Goal: Information Seeking & Learning: Learn about a topic

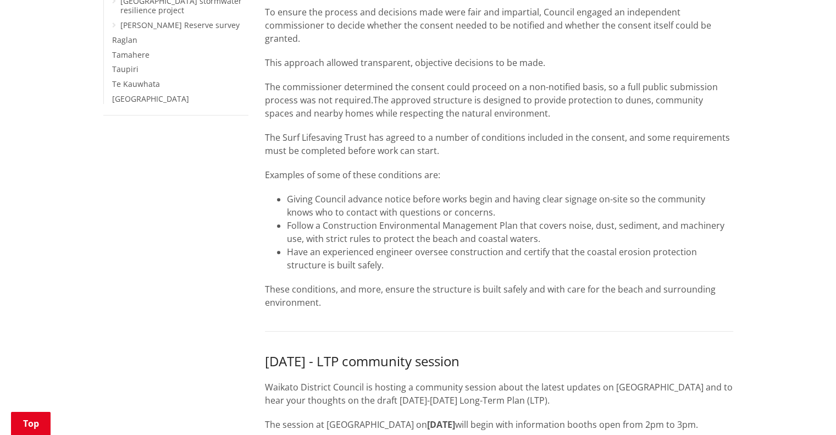
scroll to position [55, 0]
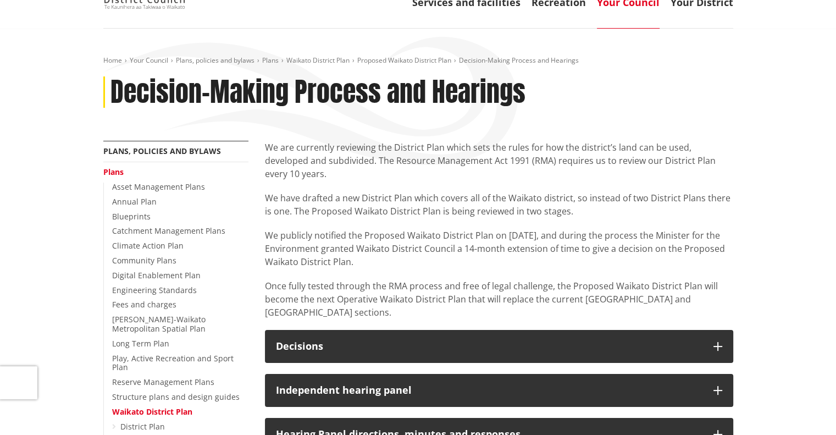
scroll to position [165, 0]
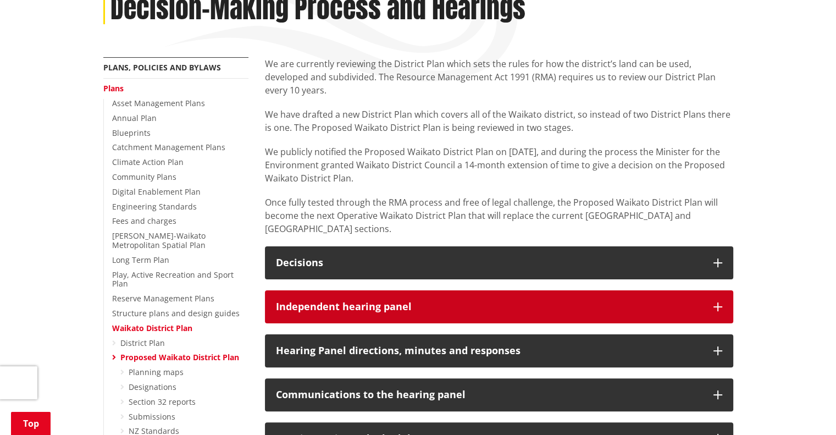
click at [453, 301] on h3 "Independent hearing panel" at bounding box center [489, 306] width 427 height 11
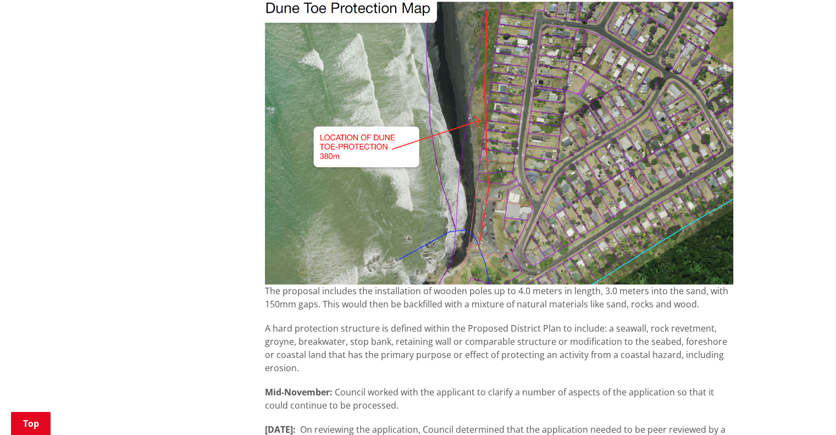
scroll to position [1265, 0]
